Goal: Information Seeking & Learning: Learn about a topic

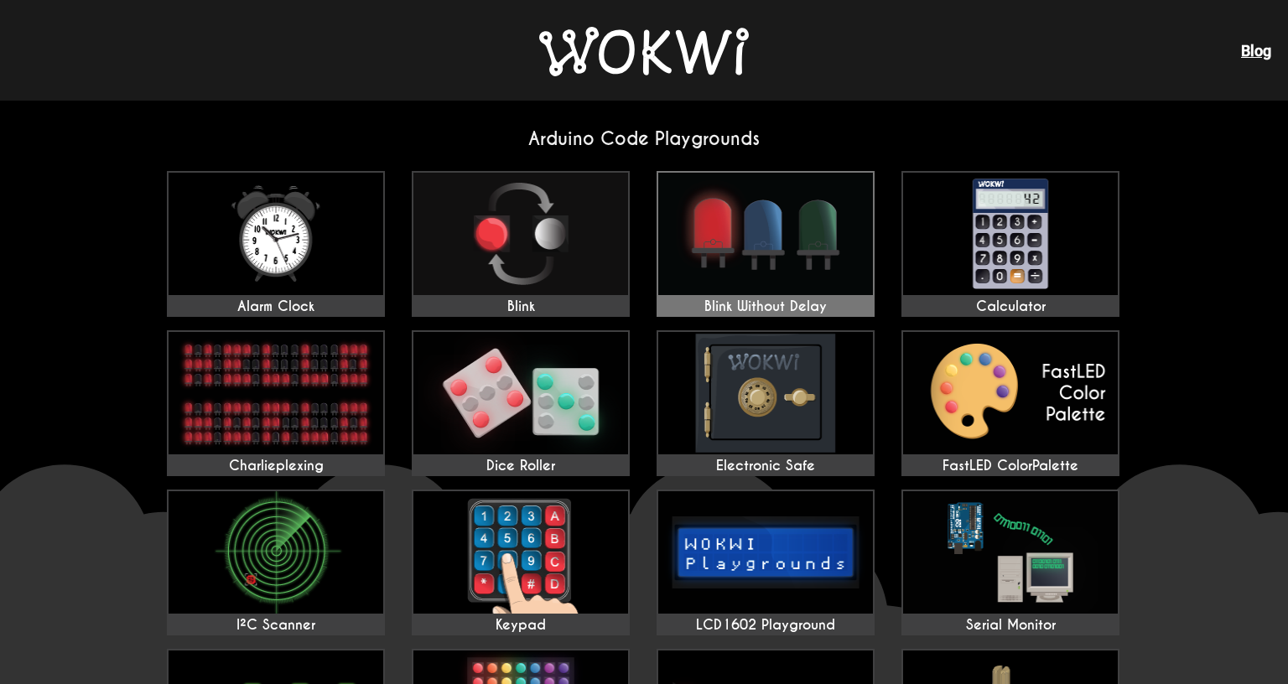
click at [785, 239] on img at bounding box center [765, 234] width 215 height 122
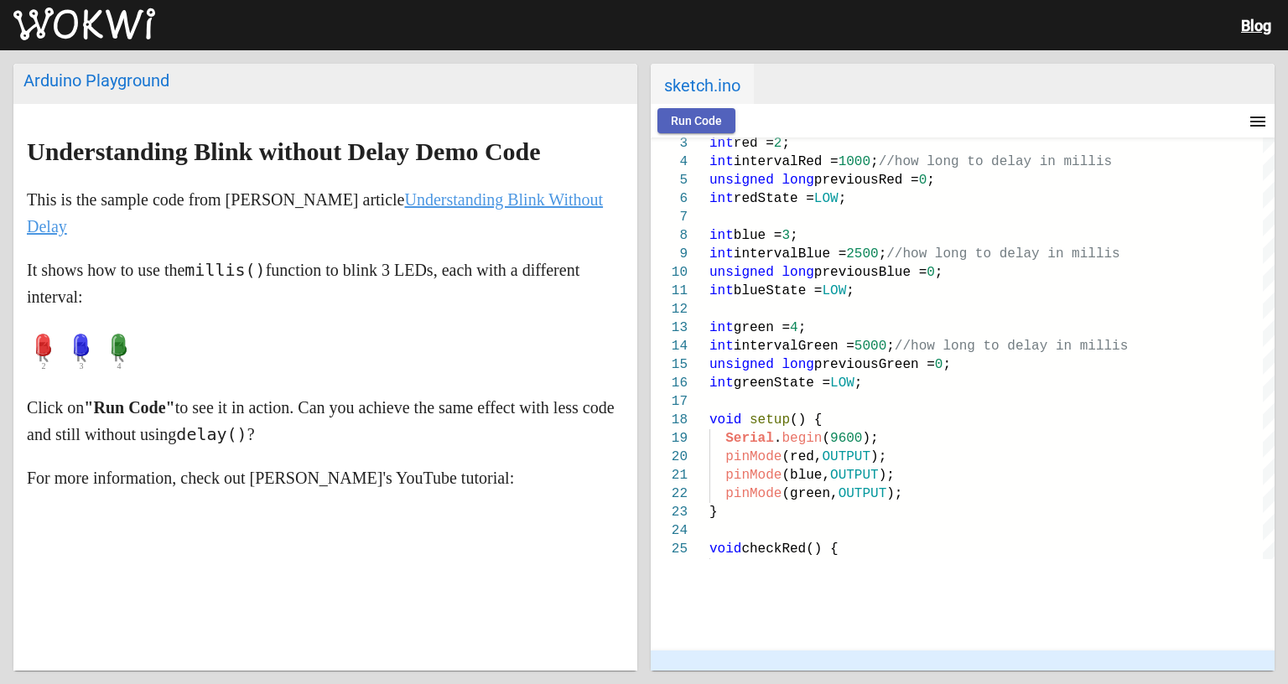
click at [697, 128] on button "Run Code" at bounding box center [696, 120] width 78 height 25
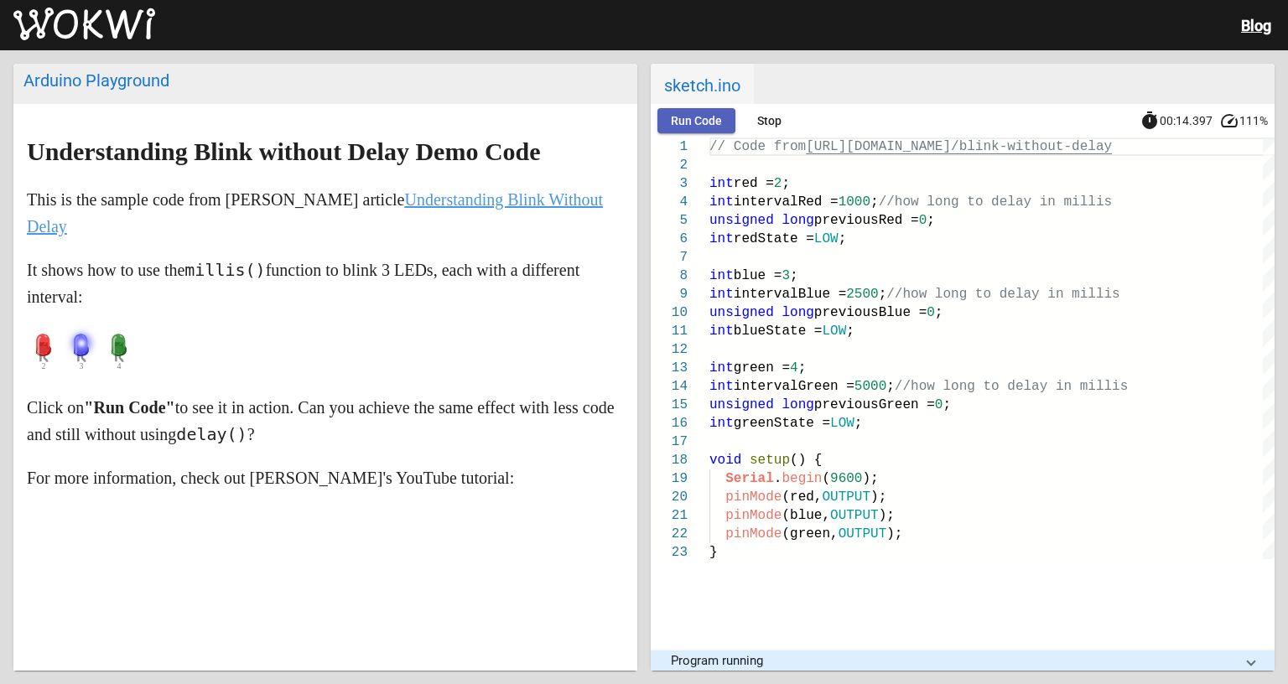
click at [688, 111] on button "Run Code" at bounding box center [696, 120] width 78 height 25
click at [765, 117] on span "Stop" at bounding box center [769, 120] width 24 height 13
click at [301, 361] on p at bounding box center [325, 352] width 597 height 50
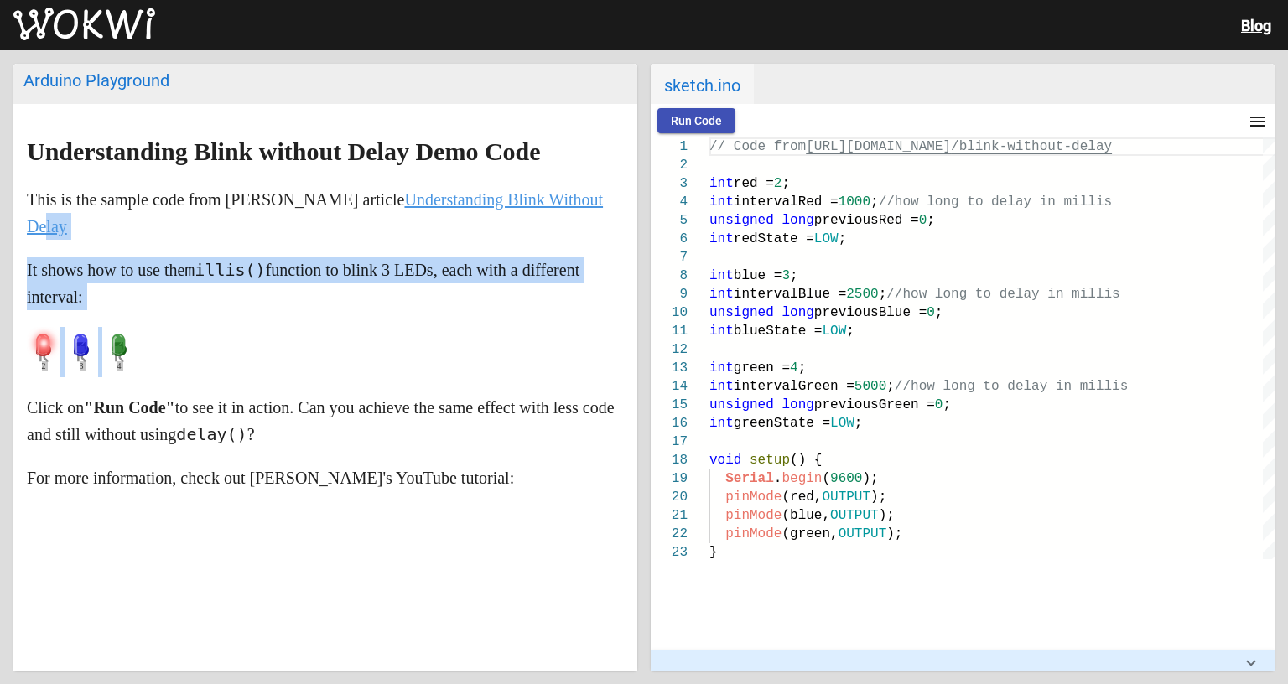
drag, startPoint x: 111, startPoint y: 240, endPoint x: 262, endPoint y: 382, distance: 208.2
click at [262, 382] on markdown "Understanding Blink without Delay Demo Code This is the sample code from Dan Ho…" at bounding box center [325, 456] width 597 height 637
click at [347, 375] on p at bounding box center [325, 352] width 597 height 50
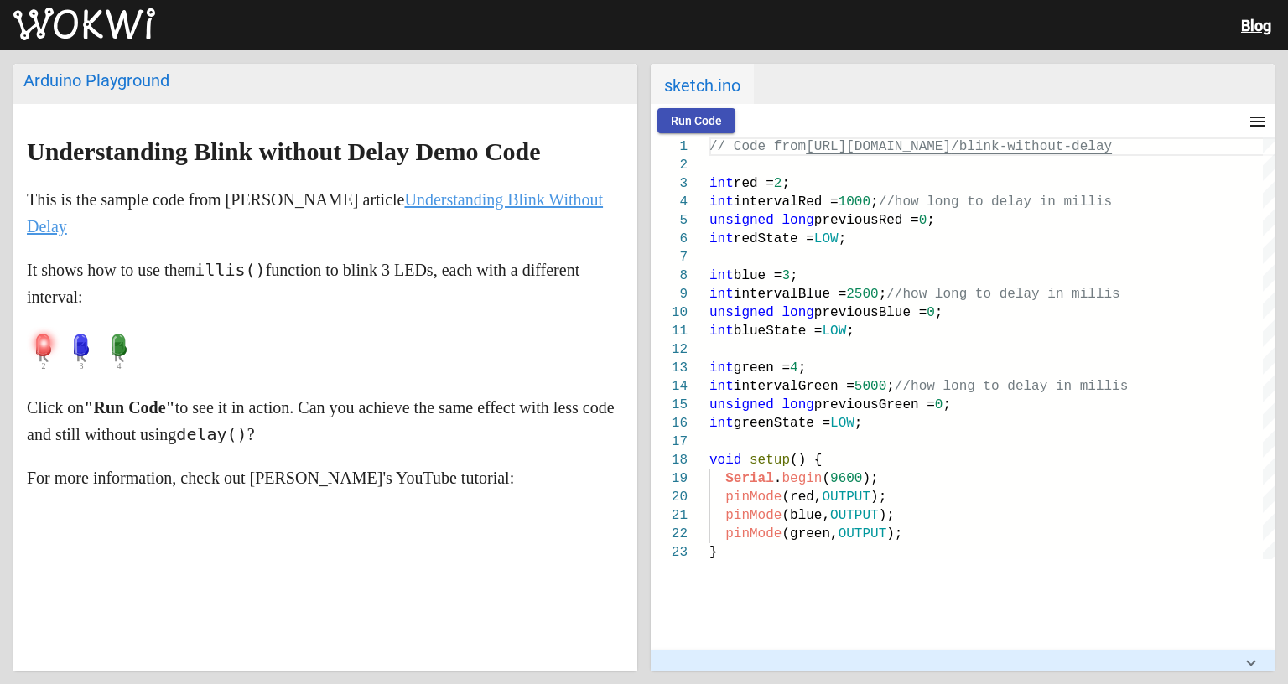
click at [92, 18] on img at bounding box center [84, 25] width 142 height 34
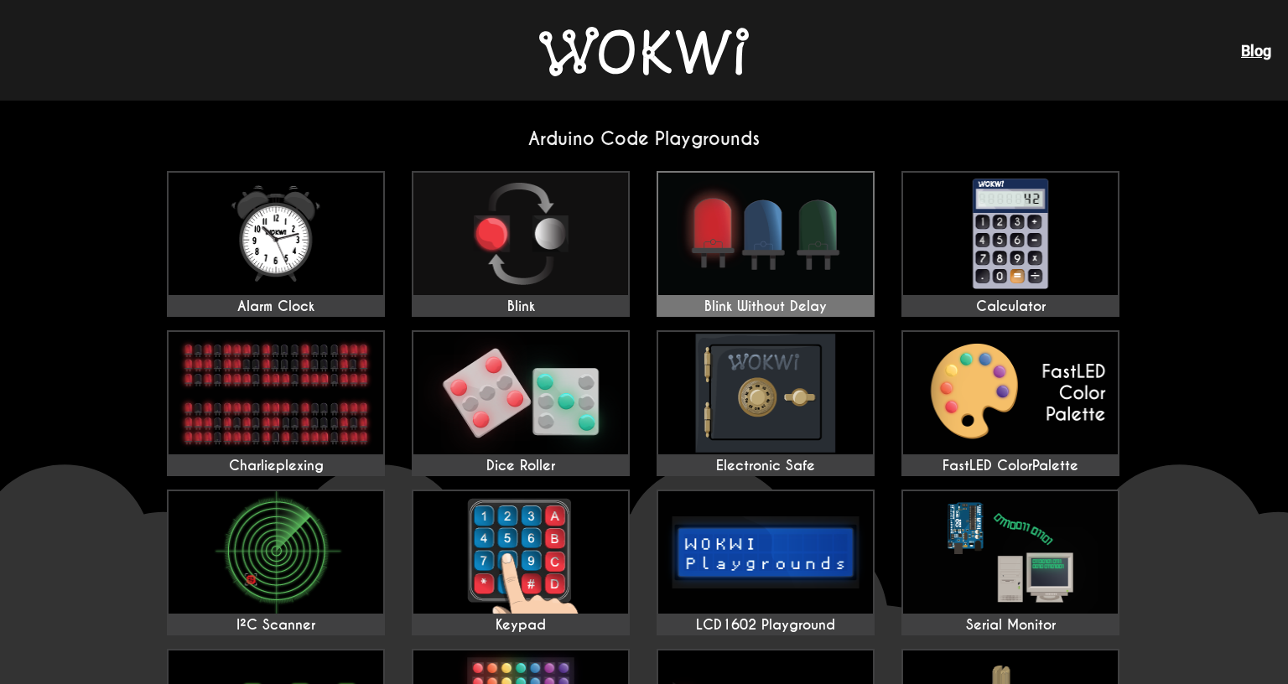
click at [724, 231] on img at bounding box center [765, 234] width 215 height 122
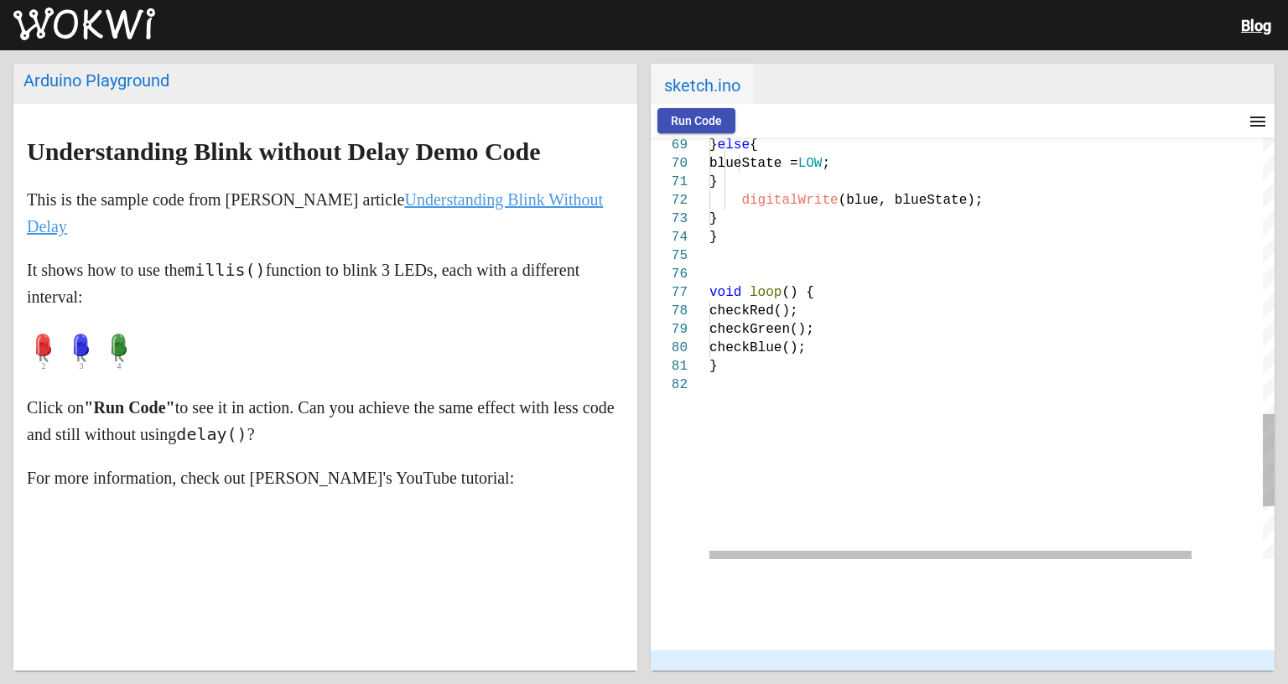
click at [905, 327] on div "checkGreen();" at bounding box center [1033, 329] width 648 height 18
type textarea "// Code from https://github.com/mudmin/AnotherMaker/tree/master/blink-without-d…"
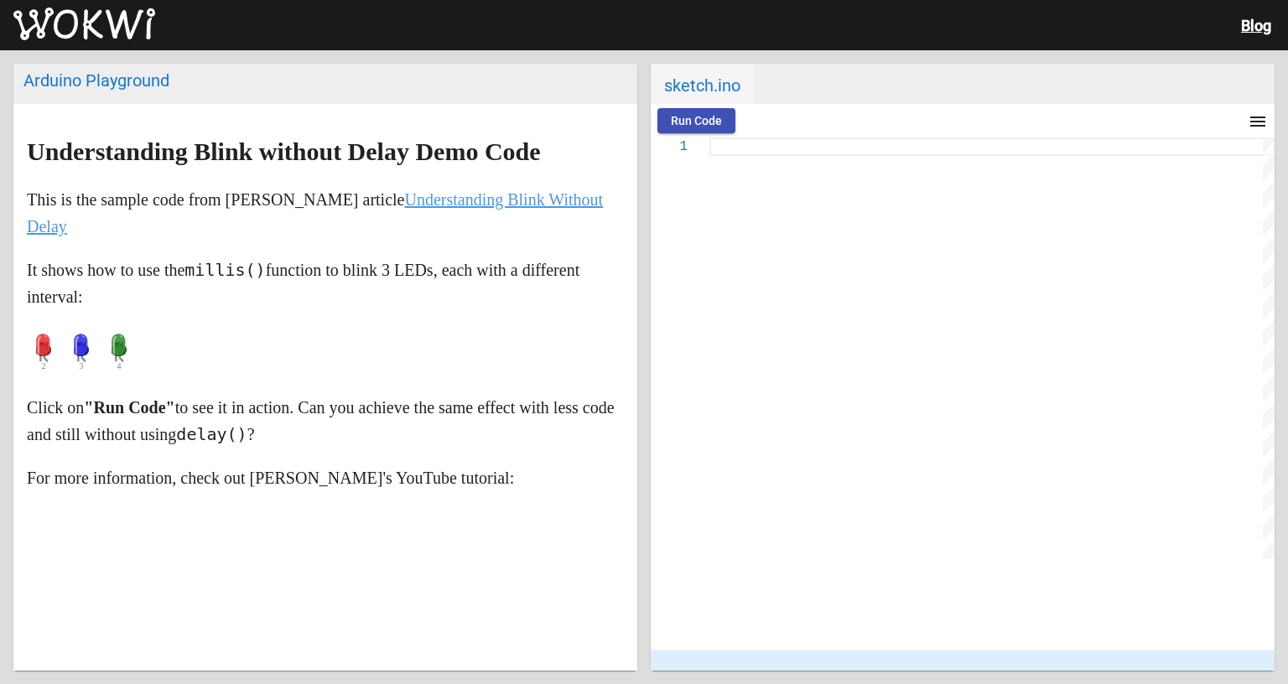
scroll to position [19, 0]
click at [710, 112] on button "Run Code" at bounding box center [696, 120] width 78 height 25
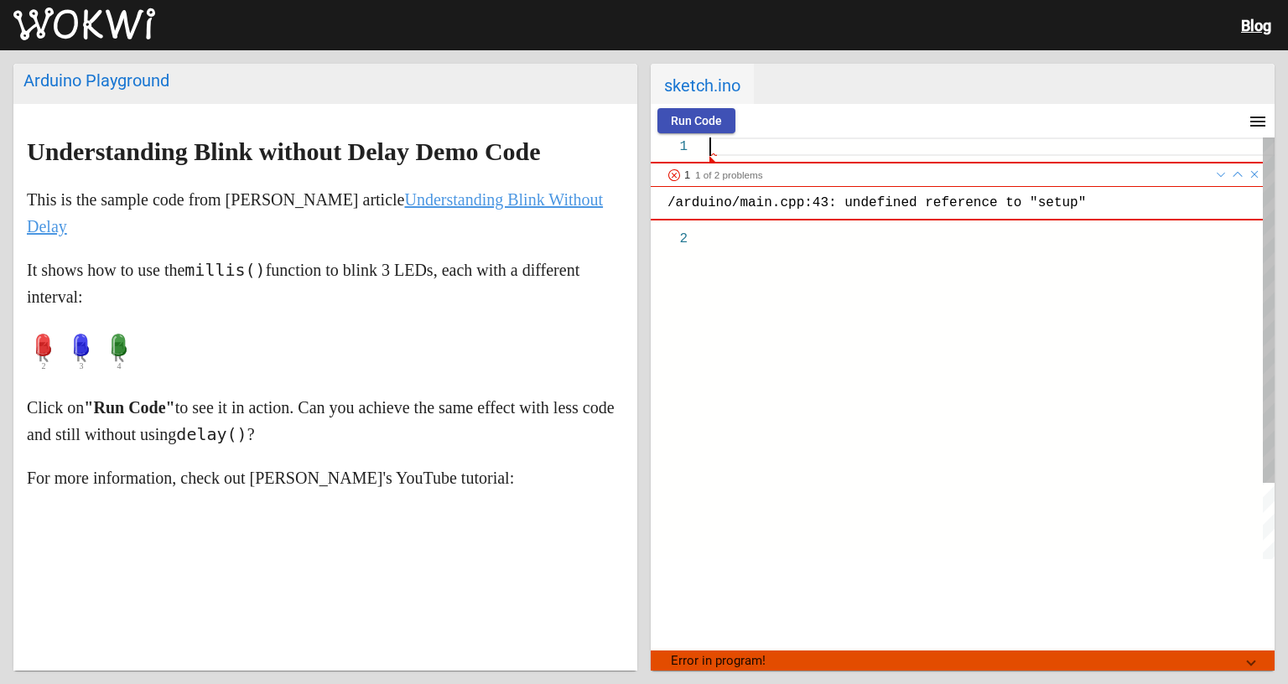
click at [724, 303] on div at bounding box center [991, 394] width 565 height 514
click at [1257, 174] on link at bounding box center [1254, 174] width 13 height 23
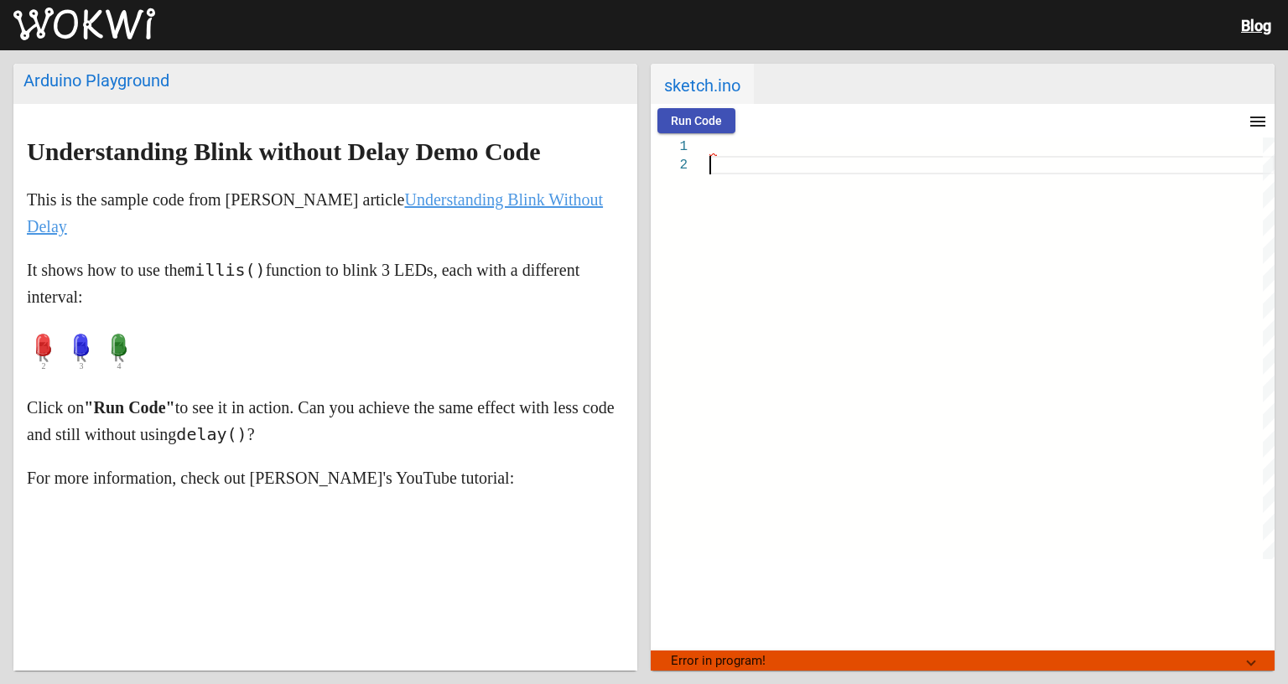
click at [127, 34] on img at bounding box center [84, 25] width 142 height 34
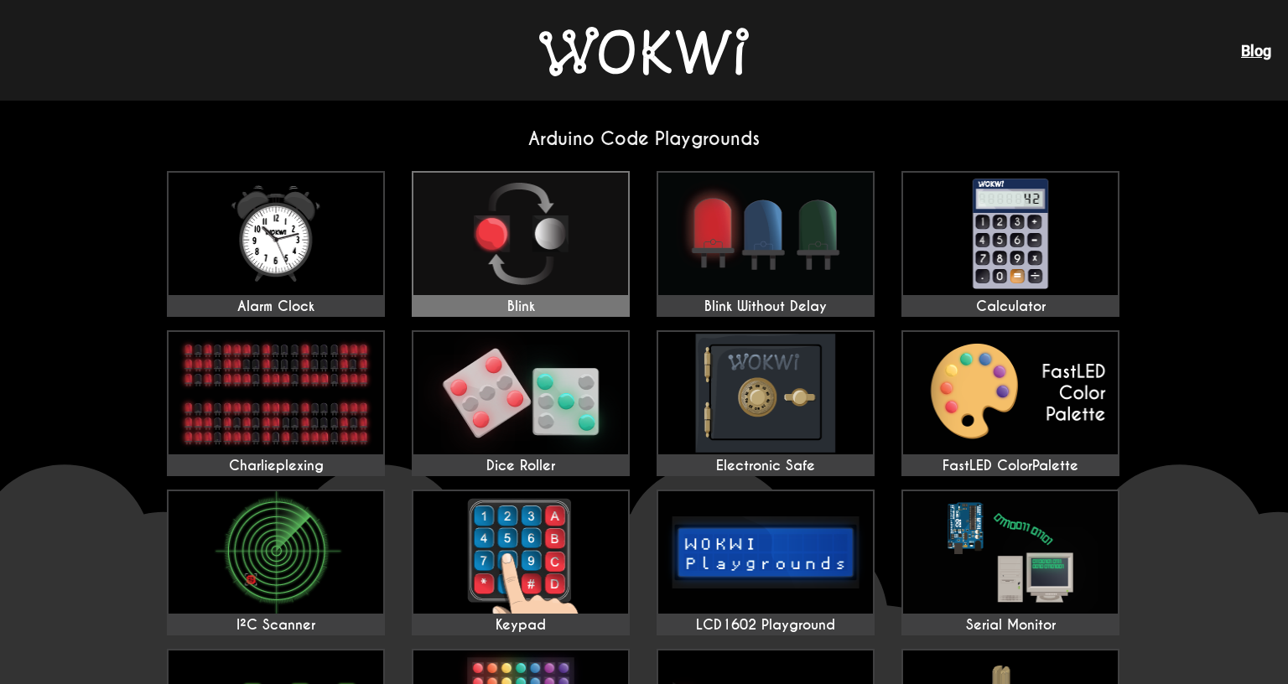
click at [434, 262] on img at bounding box center [520, 234] width 215 height 122
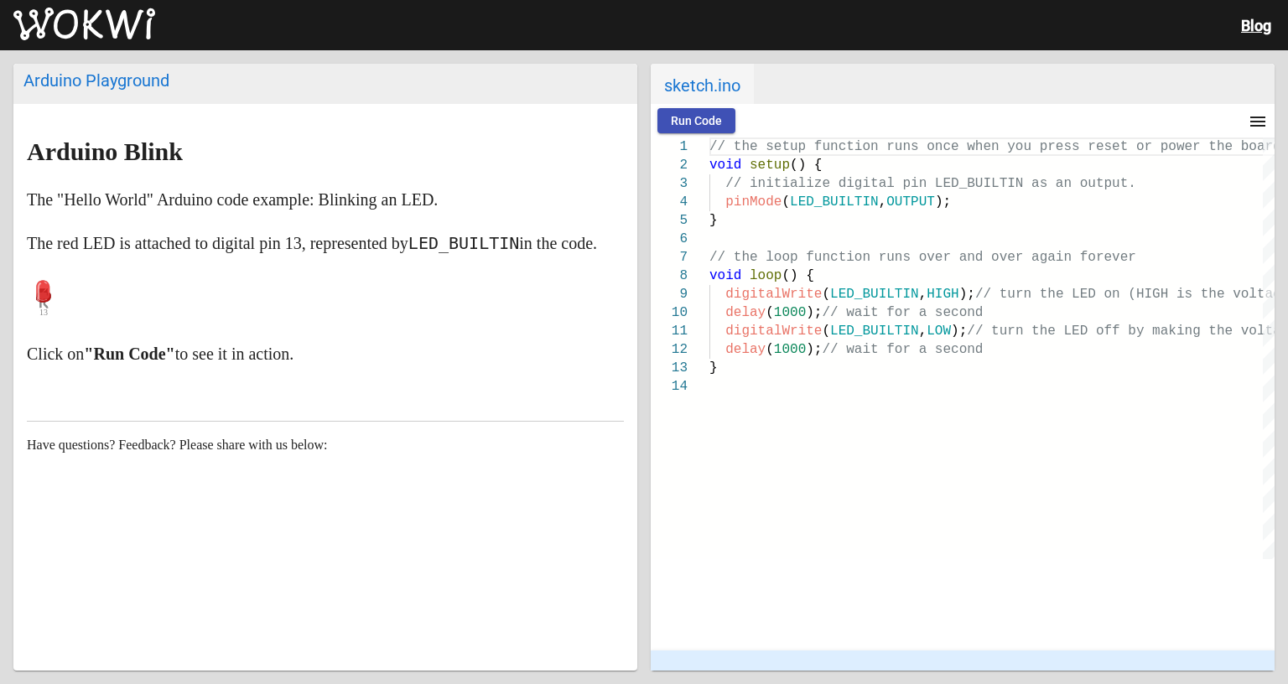
click at [127, 30] on img at bounding box center [84, 25] width 142 height 34
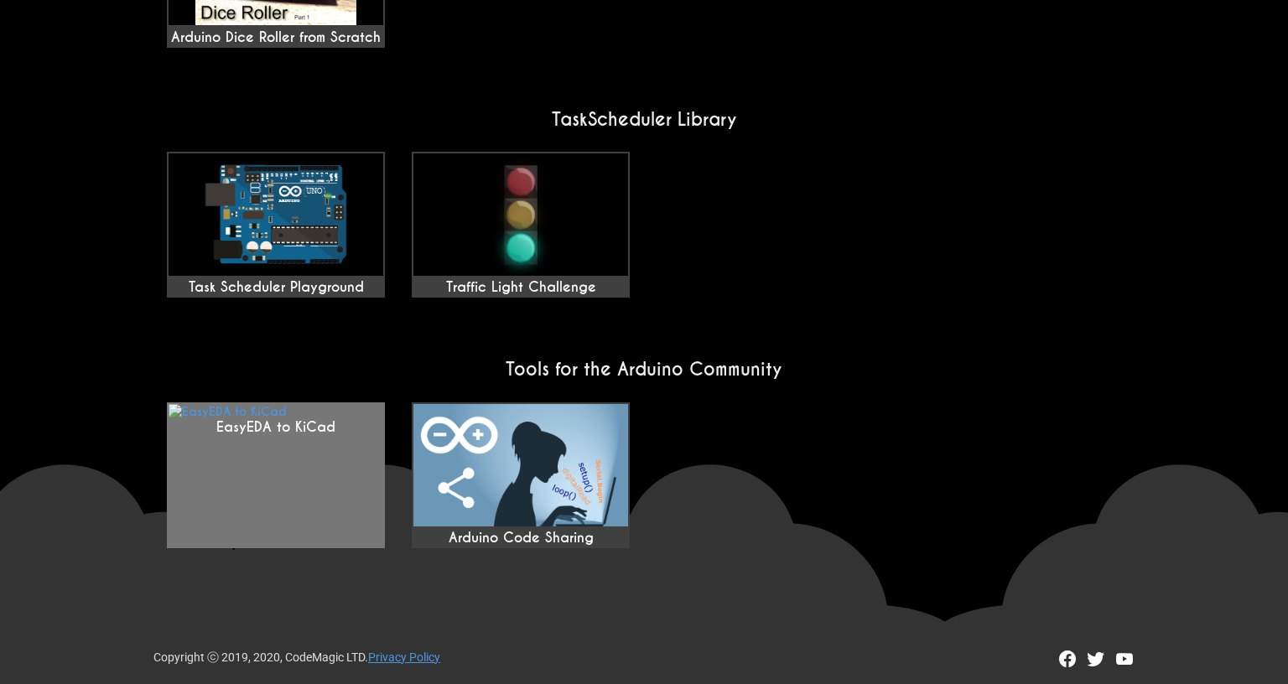
scroll to position [1375, 0]
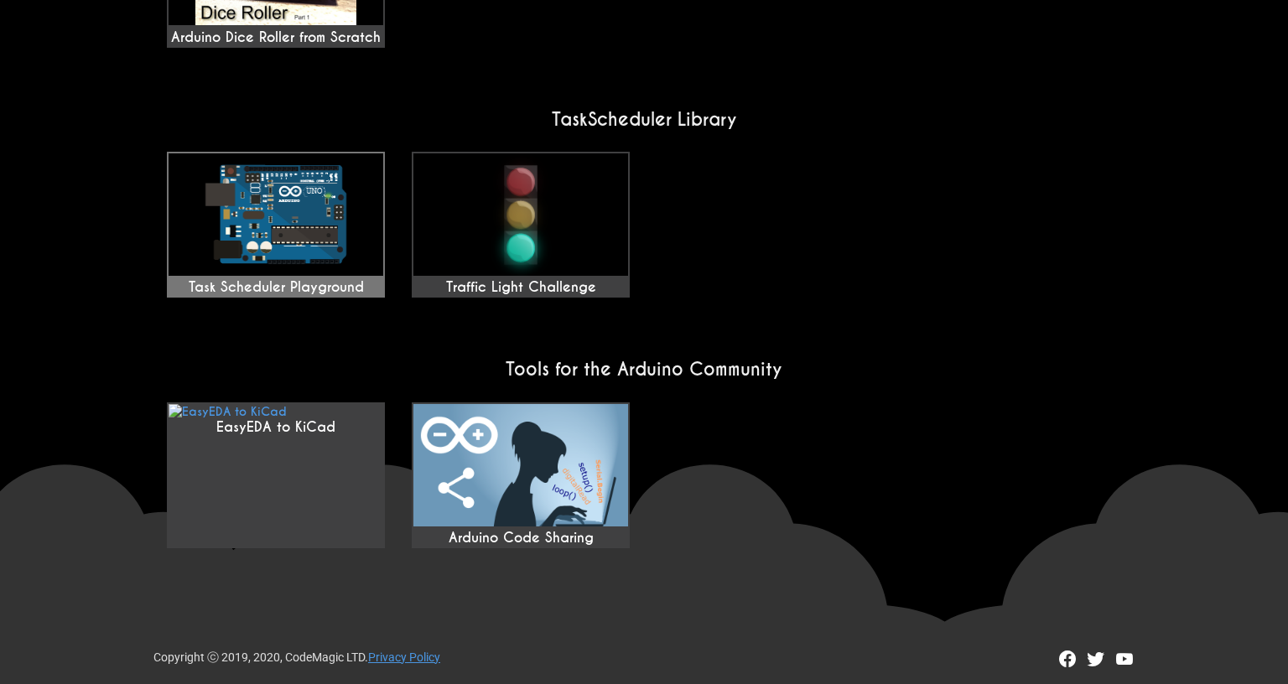
click at [288, 209] on img at bounding box center [276, 214] width 215 height 122
